Goal: Task Accomplishment & Management: Manage account settings

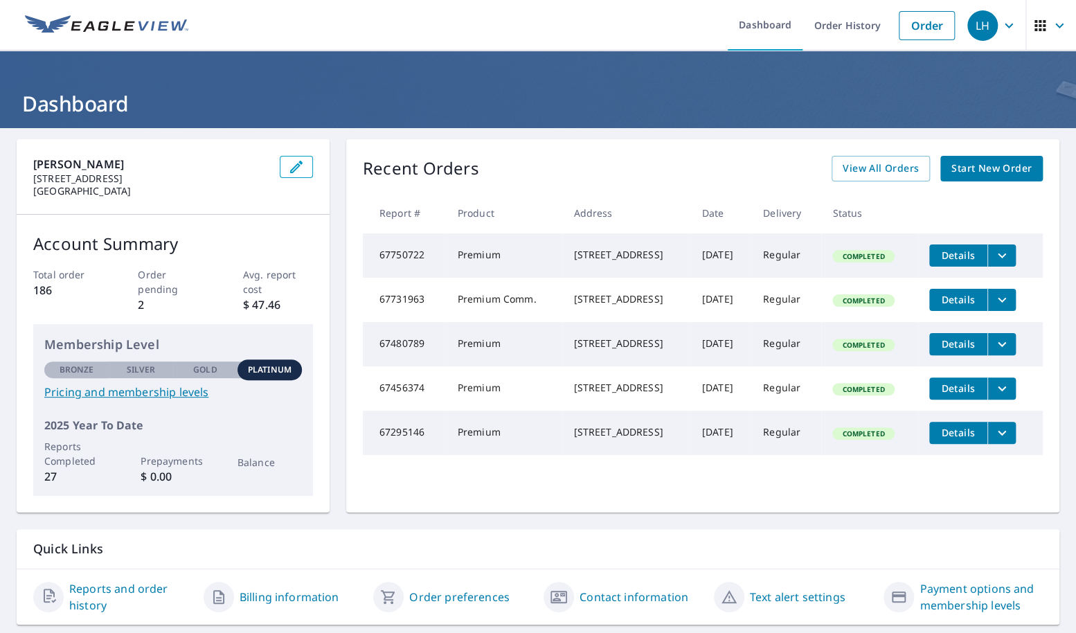
click at [1011, 21] on icon "button" at bounding box center [1009, 25] width 17 height 17
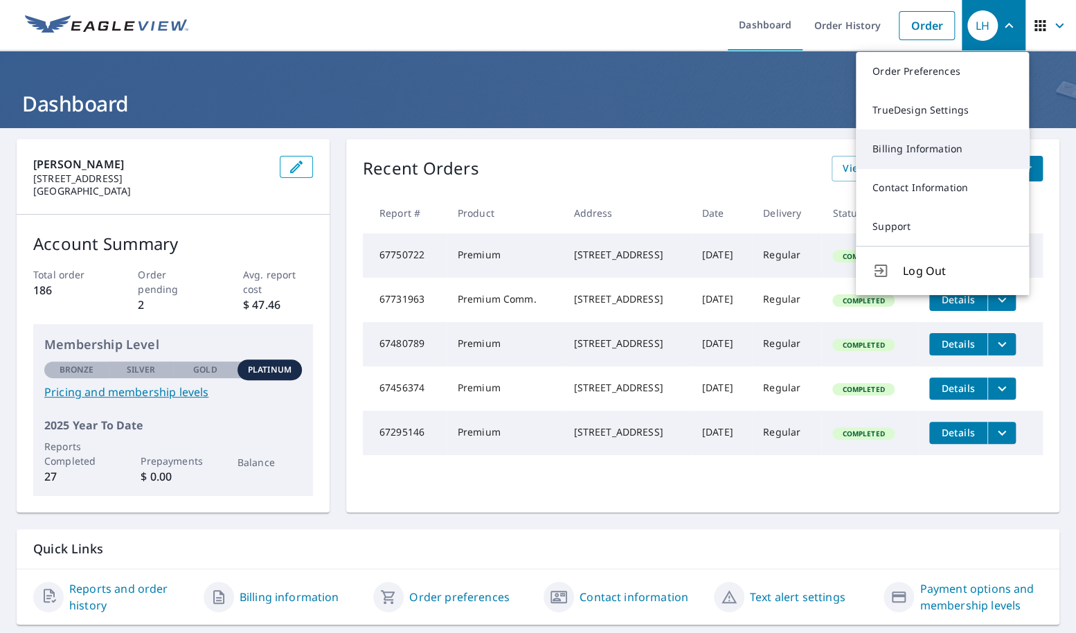
click at [940, 147] on link "Billing Information" at bounding box center [942, 149] width 173 height 39
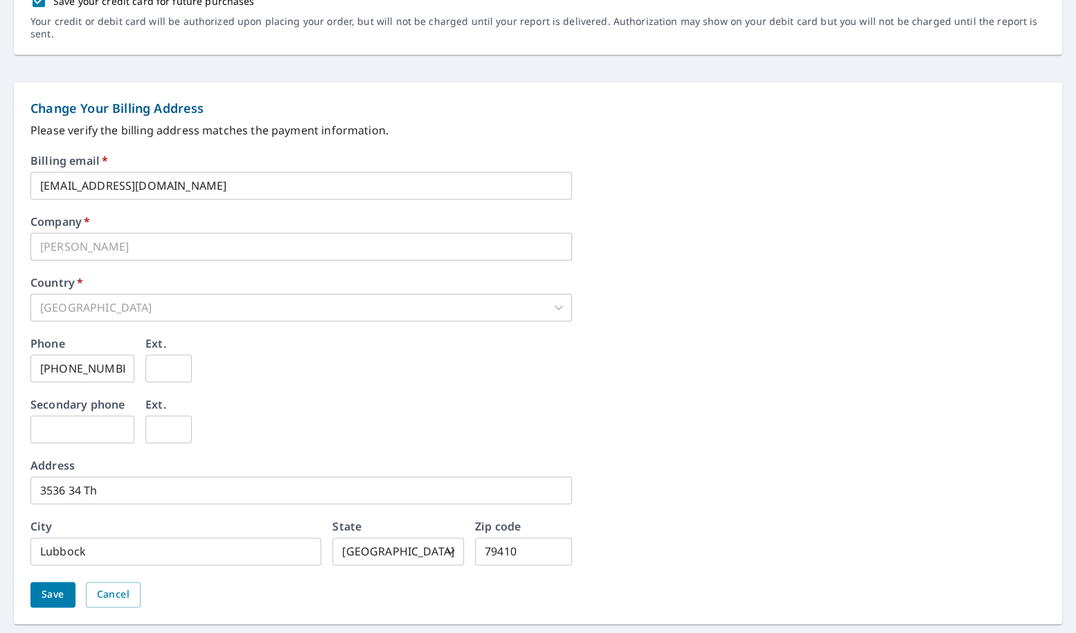
scroll to position [504, 0]
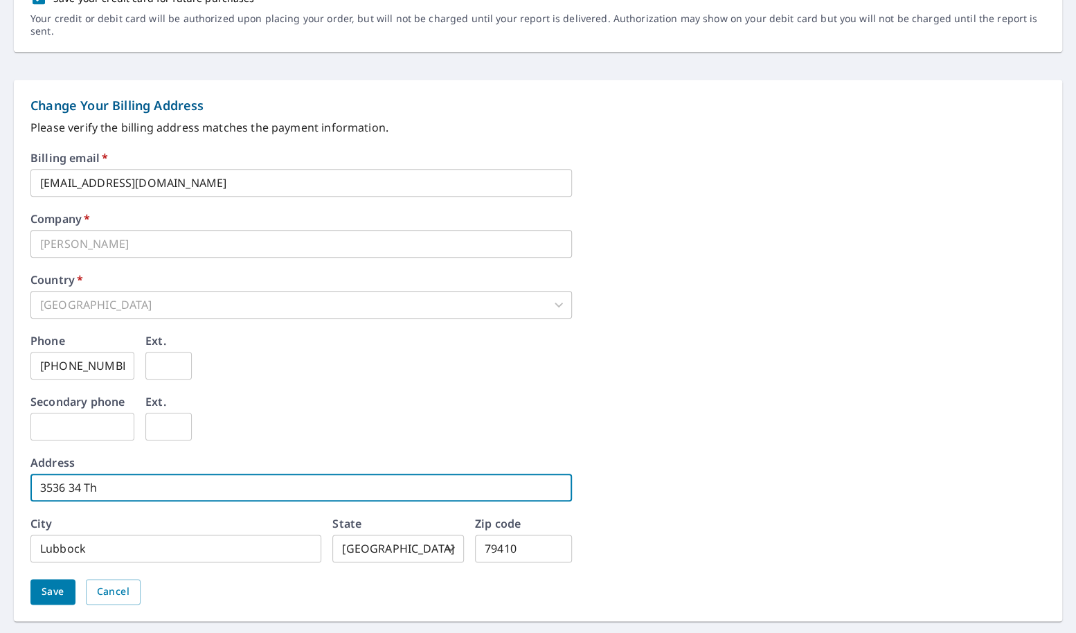
drag, startPoint x: 112, startPoint y: 470, endPoint x: 55, endPoint y: 470, distance: 56.8
drag, startPoint x: 170, startPoint y: 480, endPoint x: 14, endPoint y: 471, distance: 156.1
click at [14, 471] on div "Change Your Billing Address Please verify the billing address matches the payme…" at bounding box center [538, 351] width 1049 height 542
type input "8"
type input "8912 CR 6834"
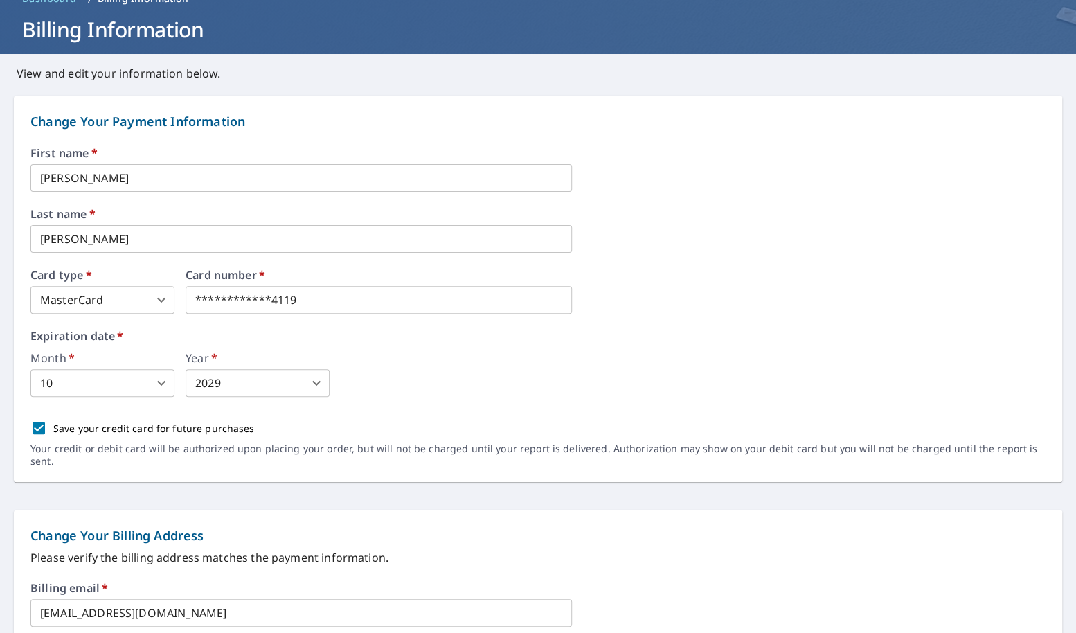
scroll to position [61, 0]
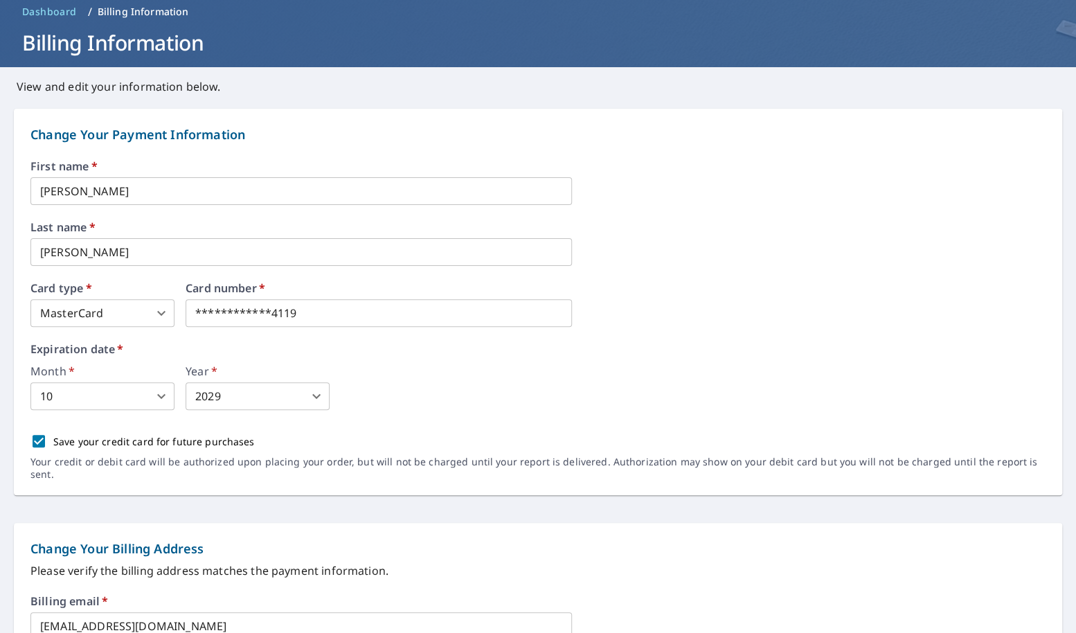
type input "79407"
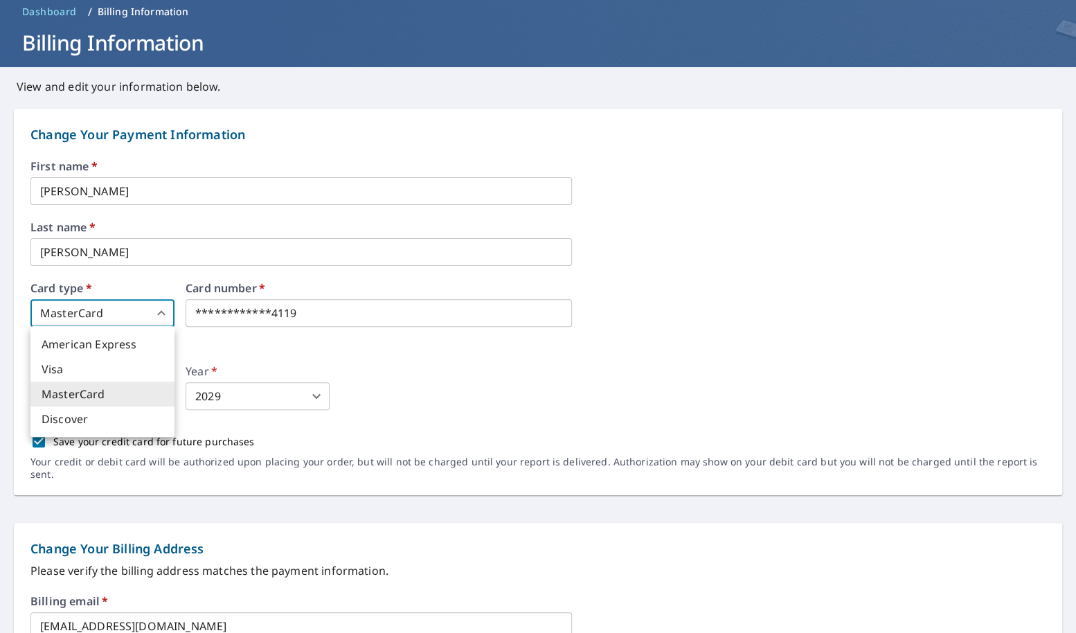
click at [147, 313] on body "**********" at bounding box center [538, 316] width 1076 height 633
click at [86, 372] on li "Visa" at bounding box center [102, 369] width 144 height 25
type input "2"
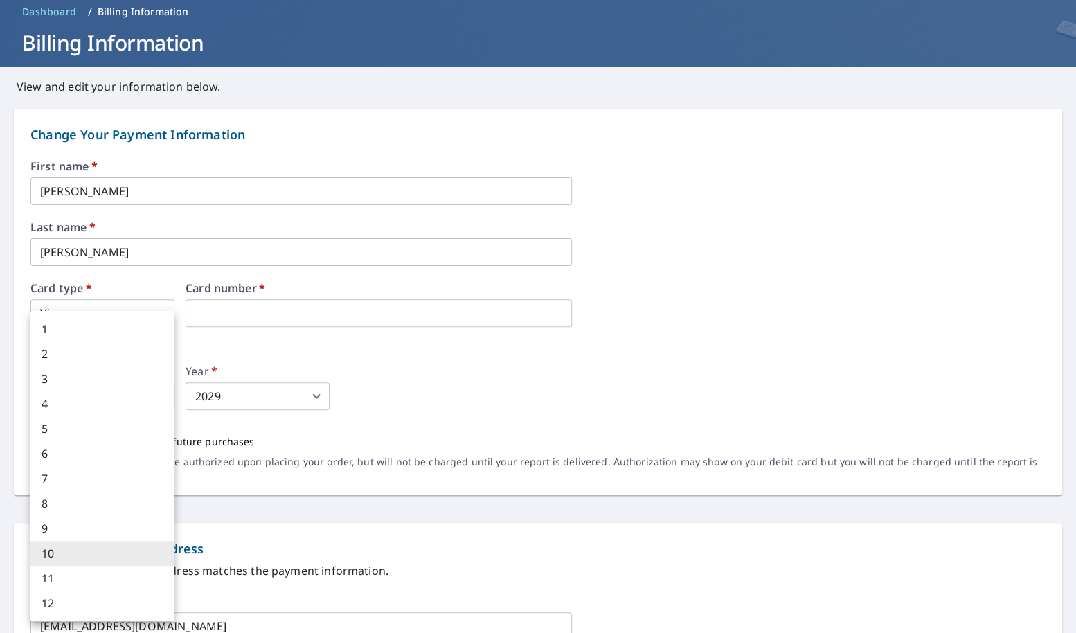
click at [134, 392] on body "LH LH Dashboard Order History Order LH Dashboard / Billing Information Billing …" at bounding box center [538, 316] width 1076 height 633
click at [105, 326] on li "1" at bounding box center [102, 329] width 144 height 25
type input "1"
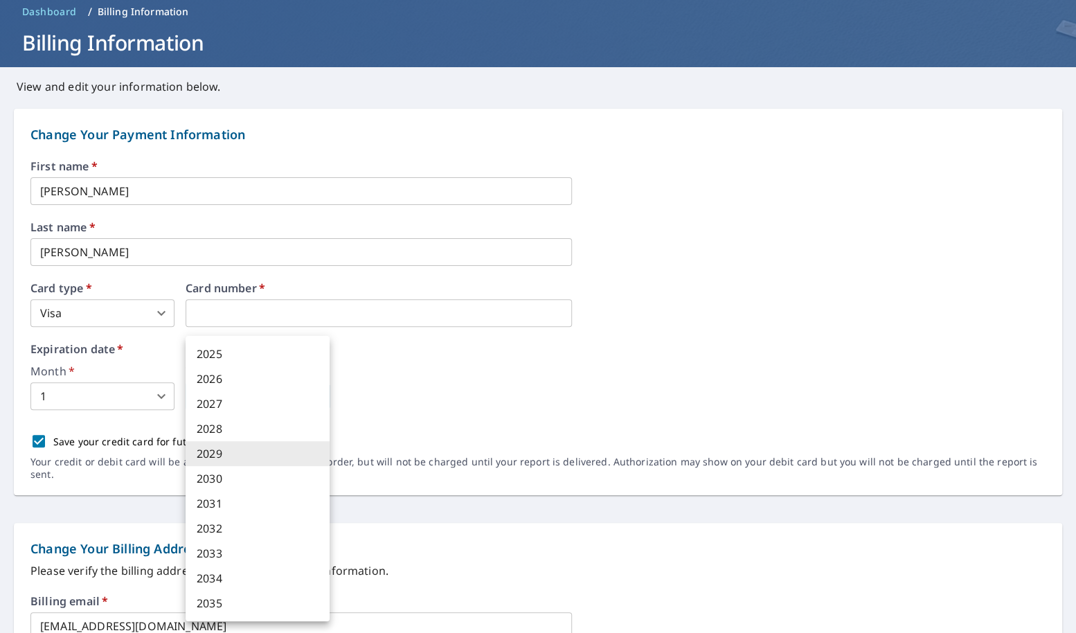
click at [298, 409] on body "LH LH Dashboard Order History Order LH Dashboard / Billing Information Billing …" at bounding box center [538, 316] width 1076 height 633
click at [258, 434] on li "2028" at bounding box center [258, 428] width 144 height 25
type input "2028"
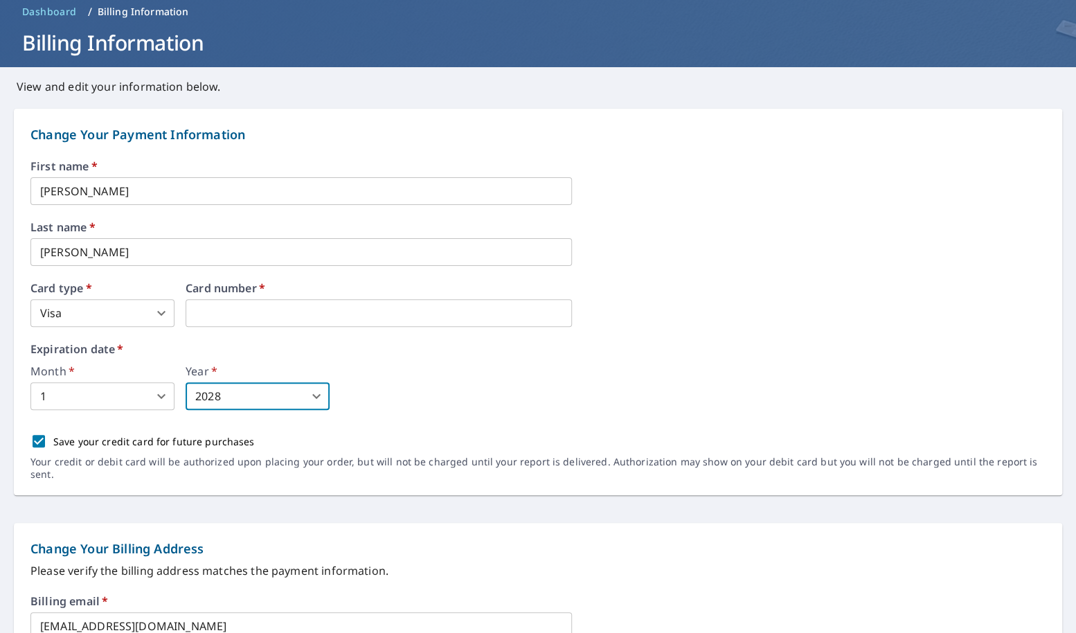
click at [379, 425] on div "First name   * [PERSON_NAME] ​ Last name   * [PERSON_NAME] ​ Card type   * Visa…" at bounding box center [538, 328] width 1016 height 335
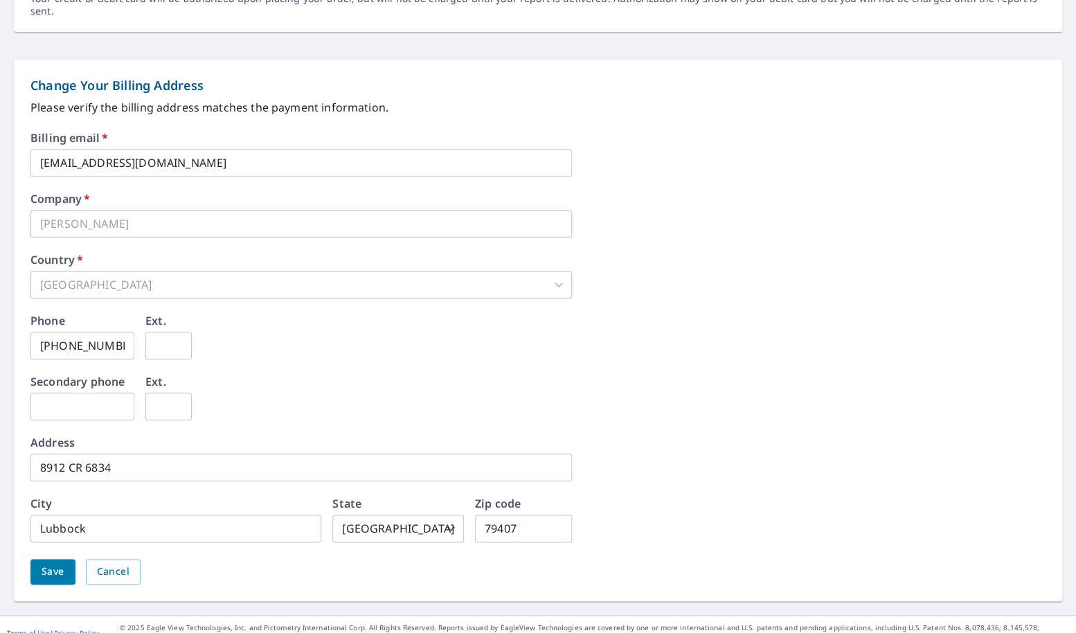
scroll to position [524, 0]
click at [48, 564] on span "Save" at bounding box center [53, 572] width 23 height 17
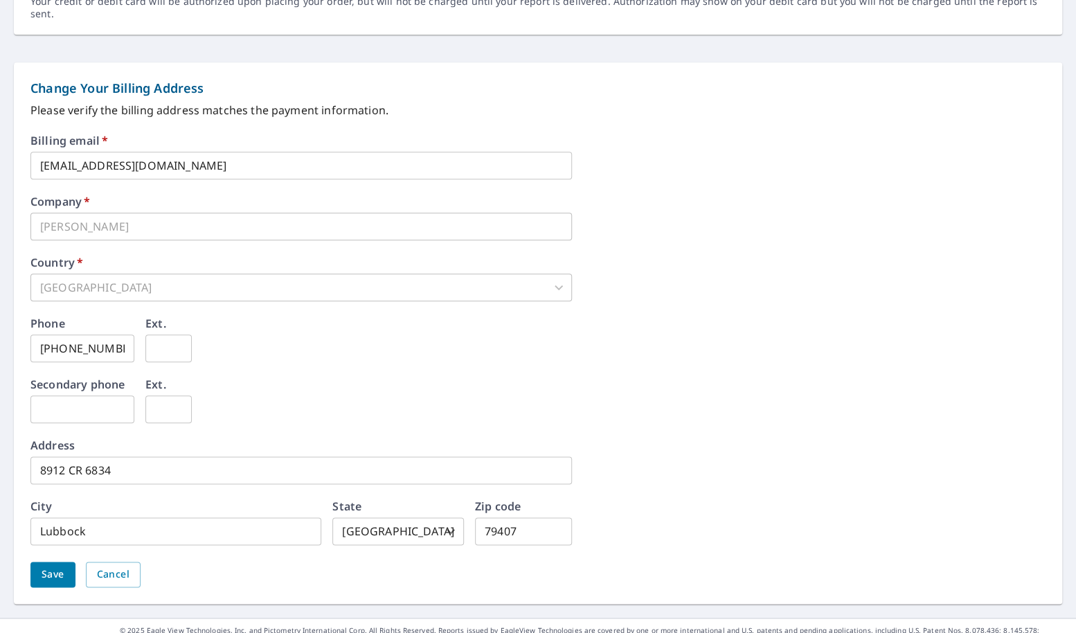
scroll to position [556, 0]
click at [45, 567] on span "Save" at bounding box center [53, 575] width 23 height 17
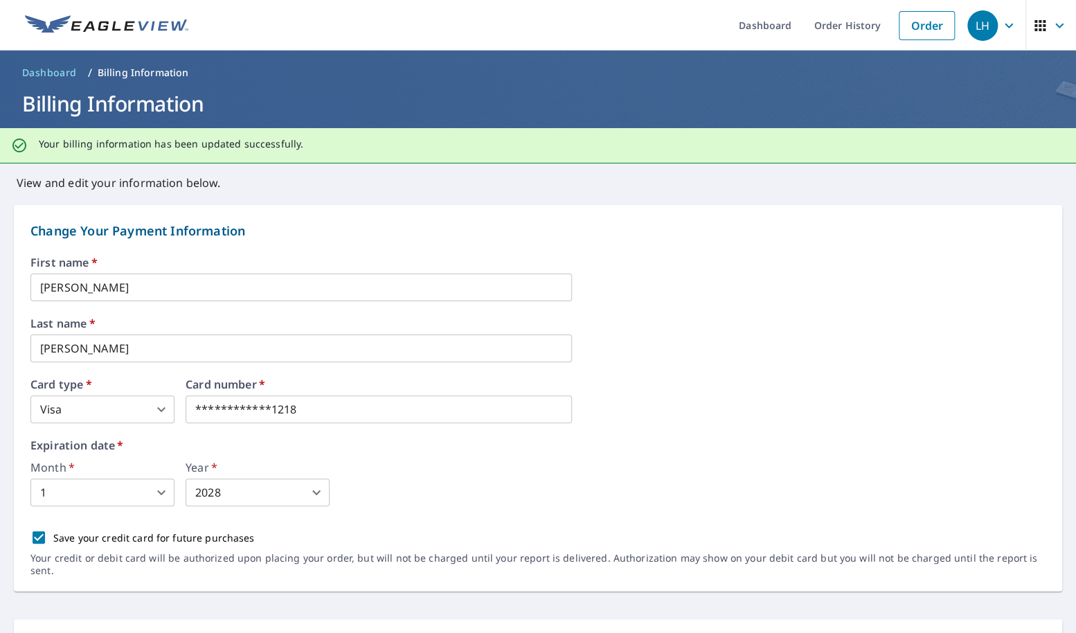
scroll to position [0, 0]
click at [57, 69] on span "Dashboard" at bounding box center [49, 73] width 55 height 14
